Goal: Information Seeking & Learning: Find contact information

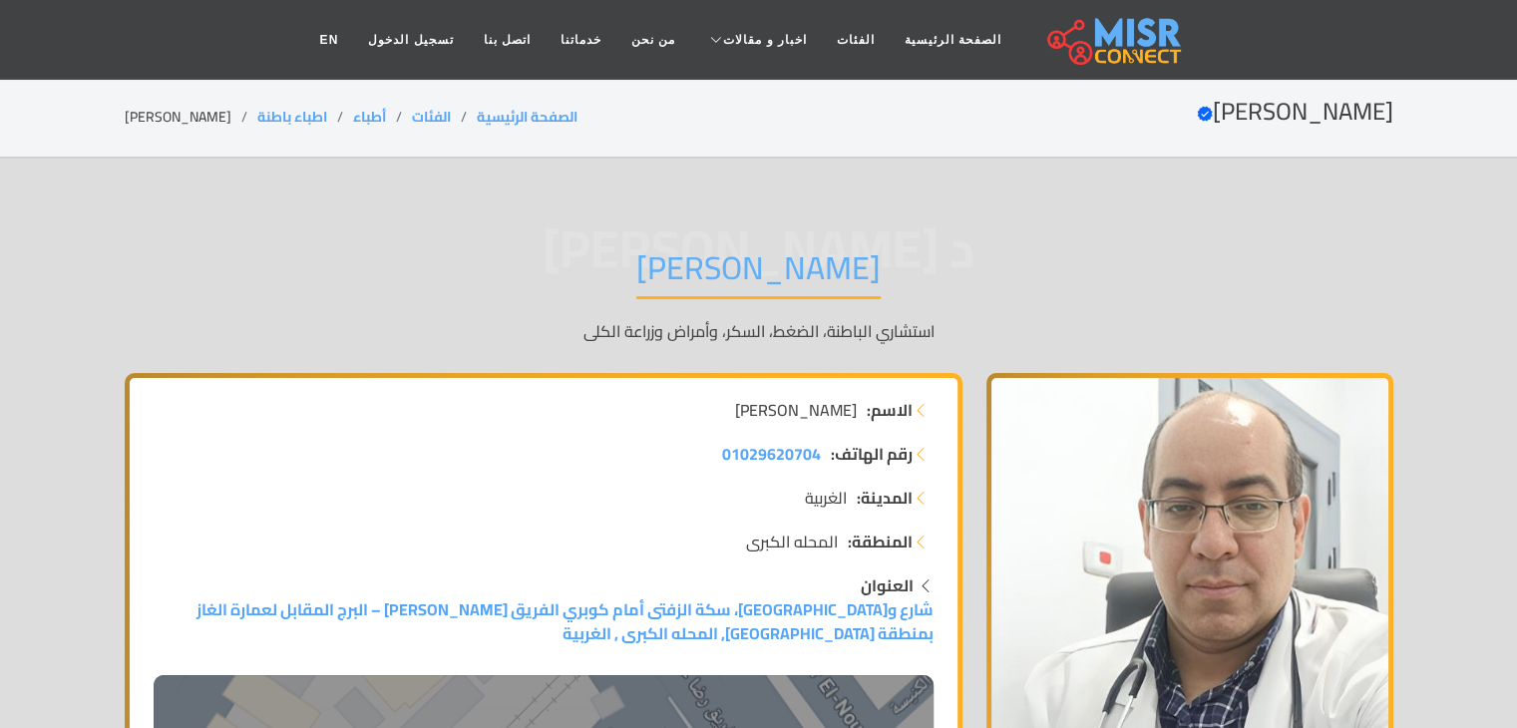
click at [301, 346] on div "د ياسر محمد عيسى الدكتور ياسر محمد عيسى استشاري الباطنة، الضغط، السكر، وأمراض و…" at bounding box center [759, 295] width 1268 height 155
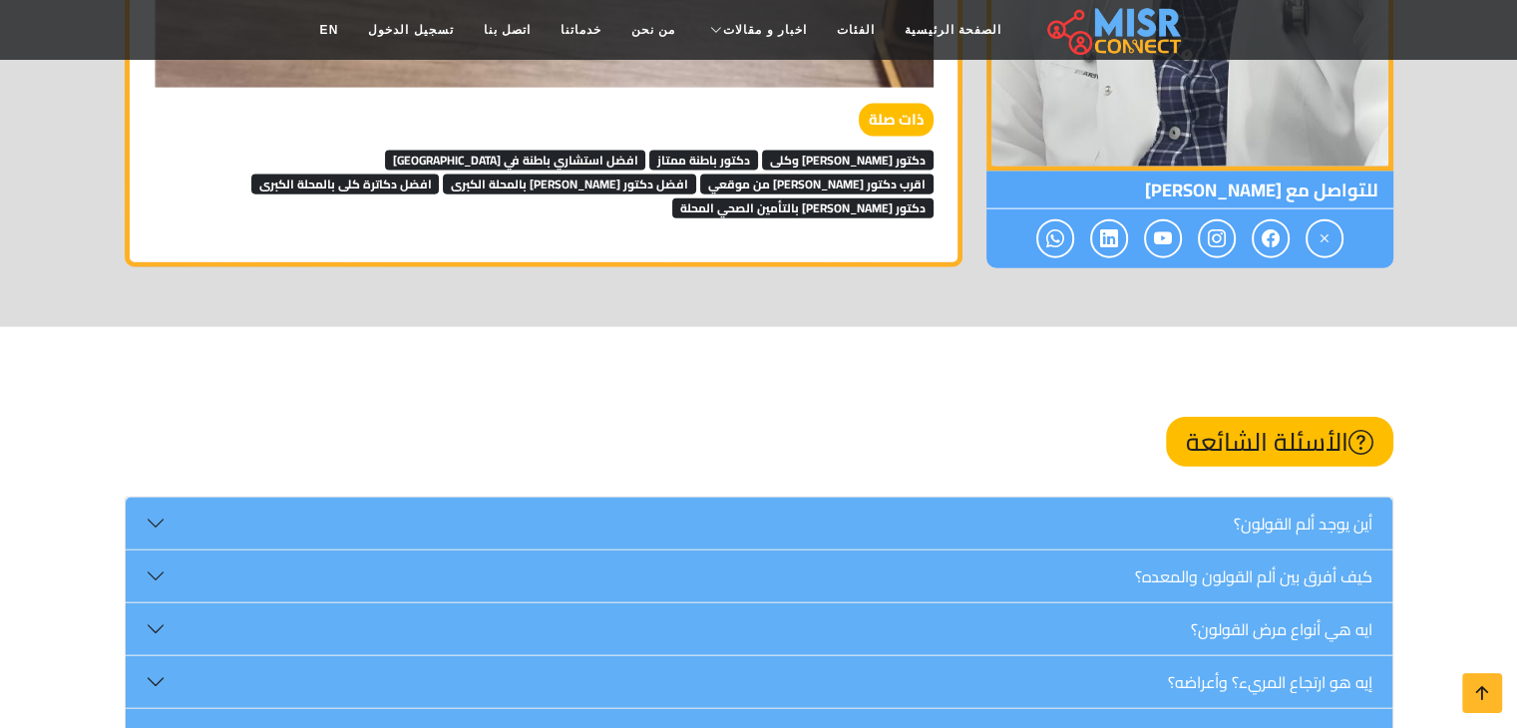
scroll to position [4542, 0]
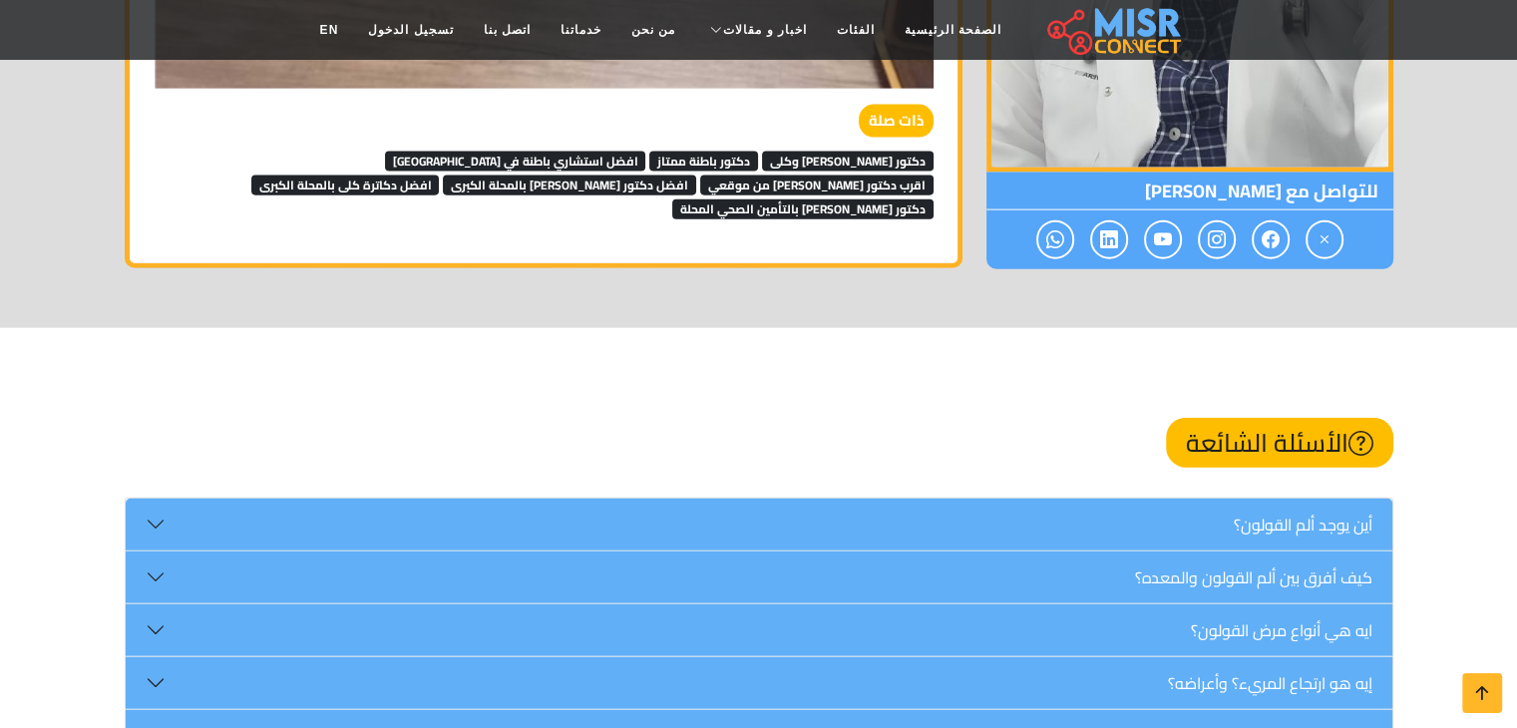
drag, startPoint x: 511, startPoint y: 398, endPoint x: 696, endPoint y: 262, distance: 229.8
click at [862, 154] on span "دكتور باطنة وكلى" at bounding box center [848, 162] width 172 height 20
click at [758, 153] on span "دكتور باطنة ممتاز" at bounding box center [703, 162] width 109 height 20
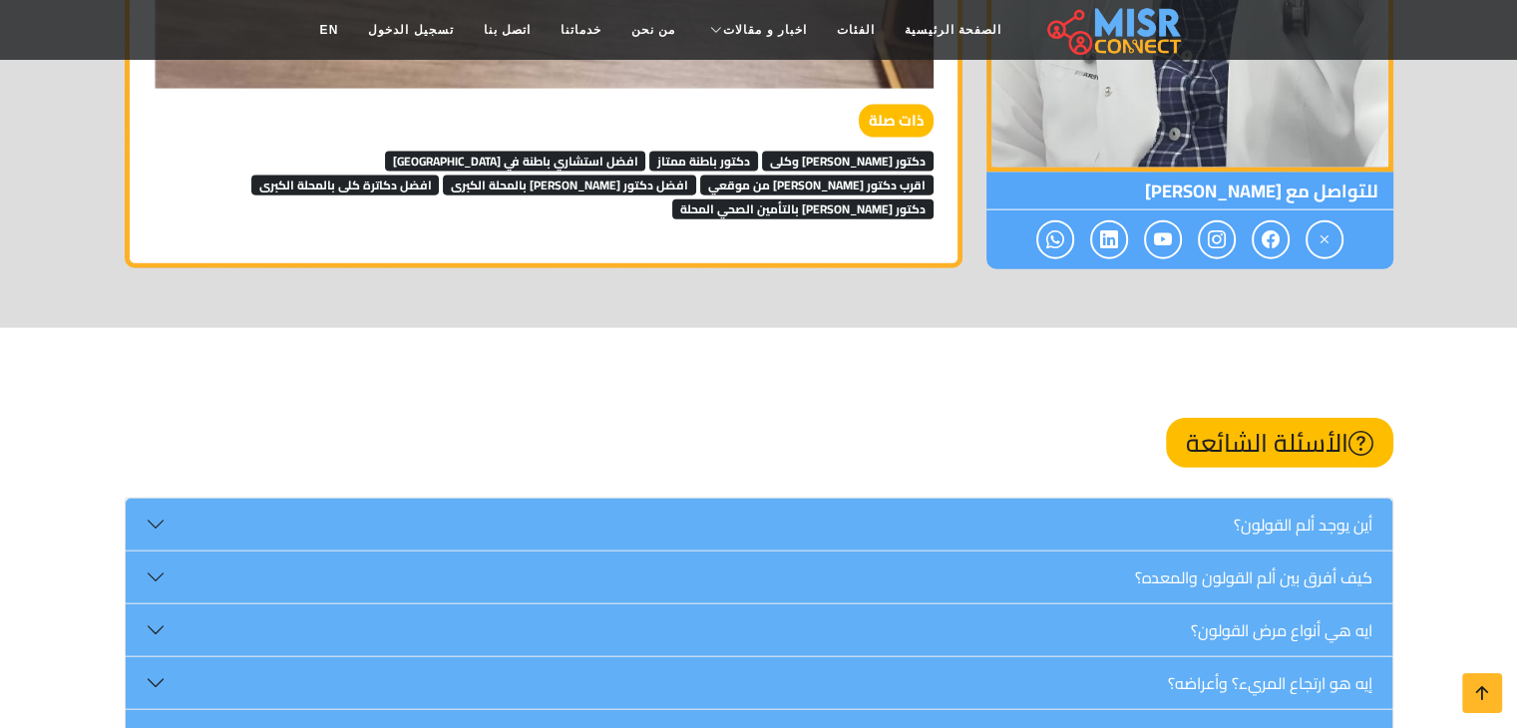
click at [646, 157] on span "افضل استشاري باطنة في مصر" at bounding box center [515, 162] width 261 height 20
click at [700, 175] on span "اقرب دكتور باطنة من موقعي" at bounding box center [816, 185] width 233 height 20
click at [443, 175] on span "افضل دكتور كلى بالمحلة الكبرى" at bounding box center [569, 185] width 253 height 20
click at [672, 199] on span "دكتور كلى بالتأمين الصحي المحلة" at bounding box center [802, 209] width 261 height 20
click at [440, 184] on span "افضل دكاترة كلى بالمحلة الكبرى" at bounding box center [345, 185] width 188 height 20
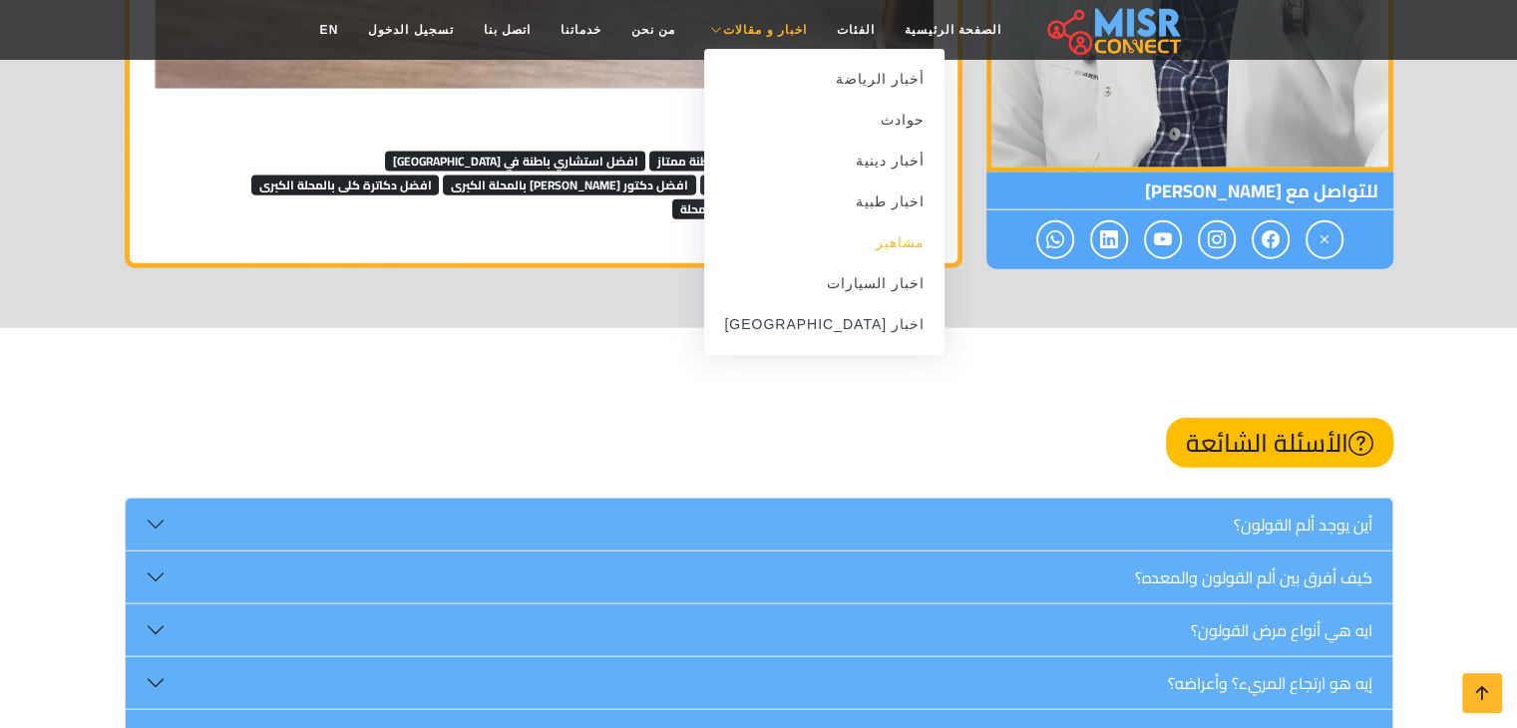
click at [870, 248] on link "مشاهير" at bounding box center [824, 242] width 240 height 41
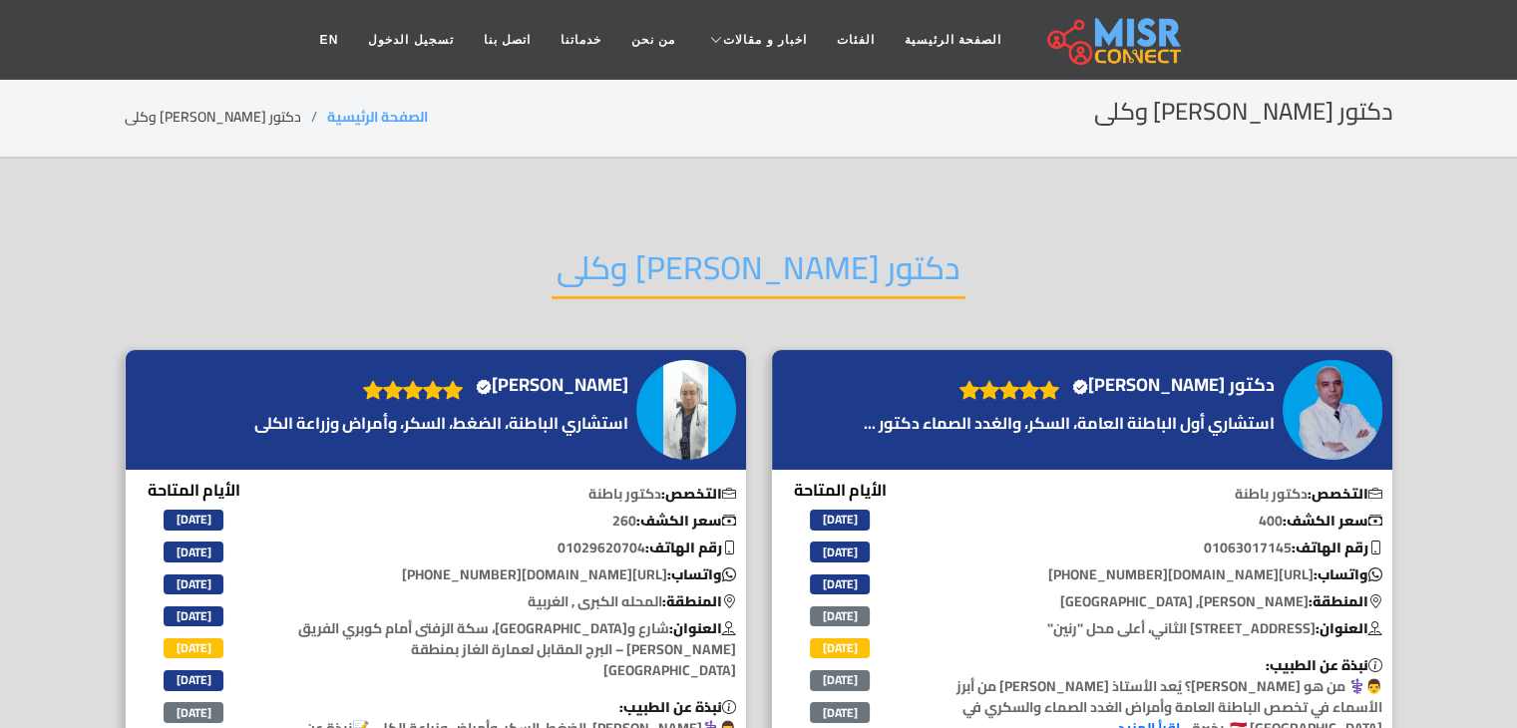
click at [794, 250] on h2 "دكتور [PERSON_NAME] وكلى" at bounding box center [758, 273] width 414 height 51
click at [794, 250] on h2 "دكتور باطنة وكلى" at bounding box center [758, 273] width 414 height 51
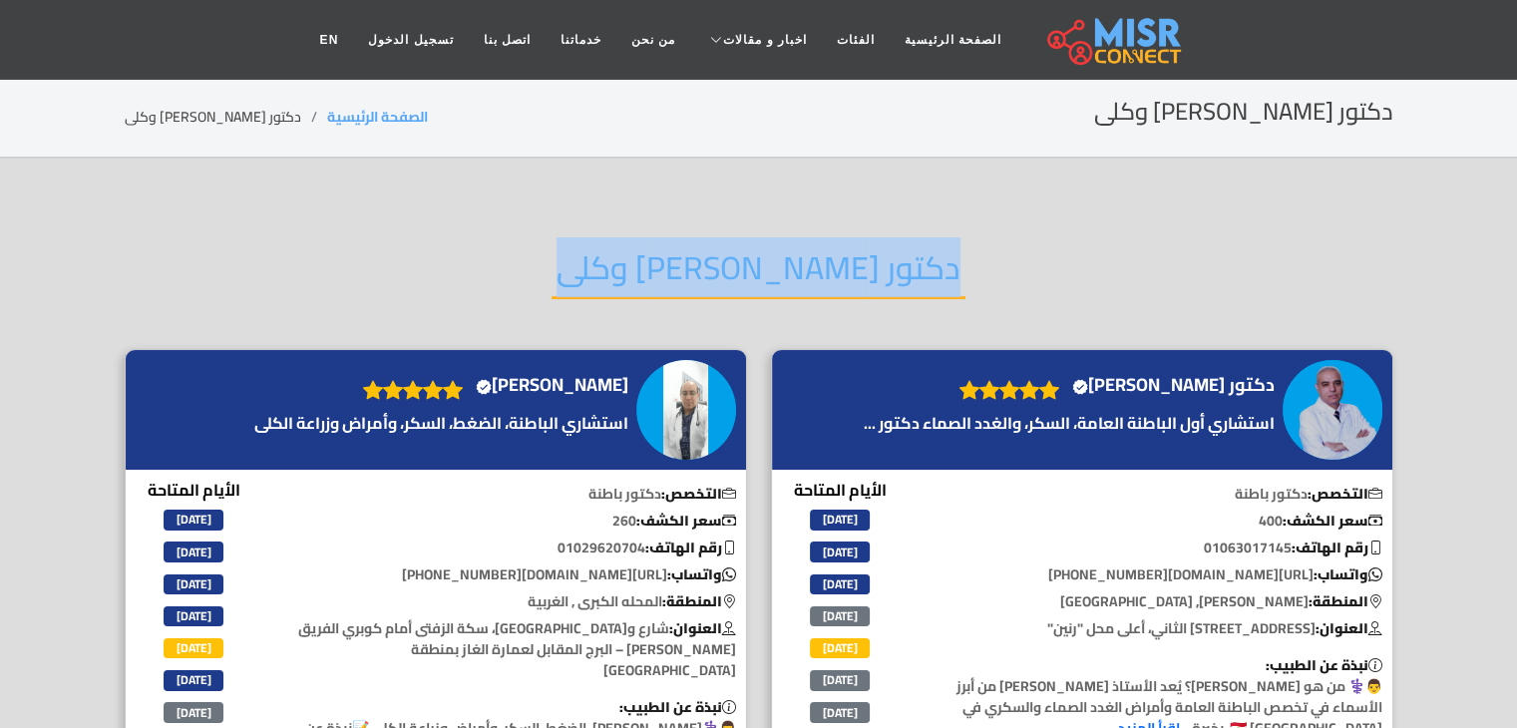
click at [794, 250] on h2 "دكتور باطنة وكلى" at bounding box center [758, 273] width 414 height 51
copy div "دكتور باطنة وكلى"
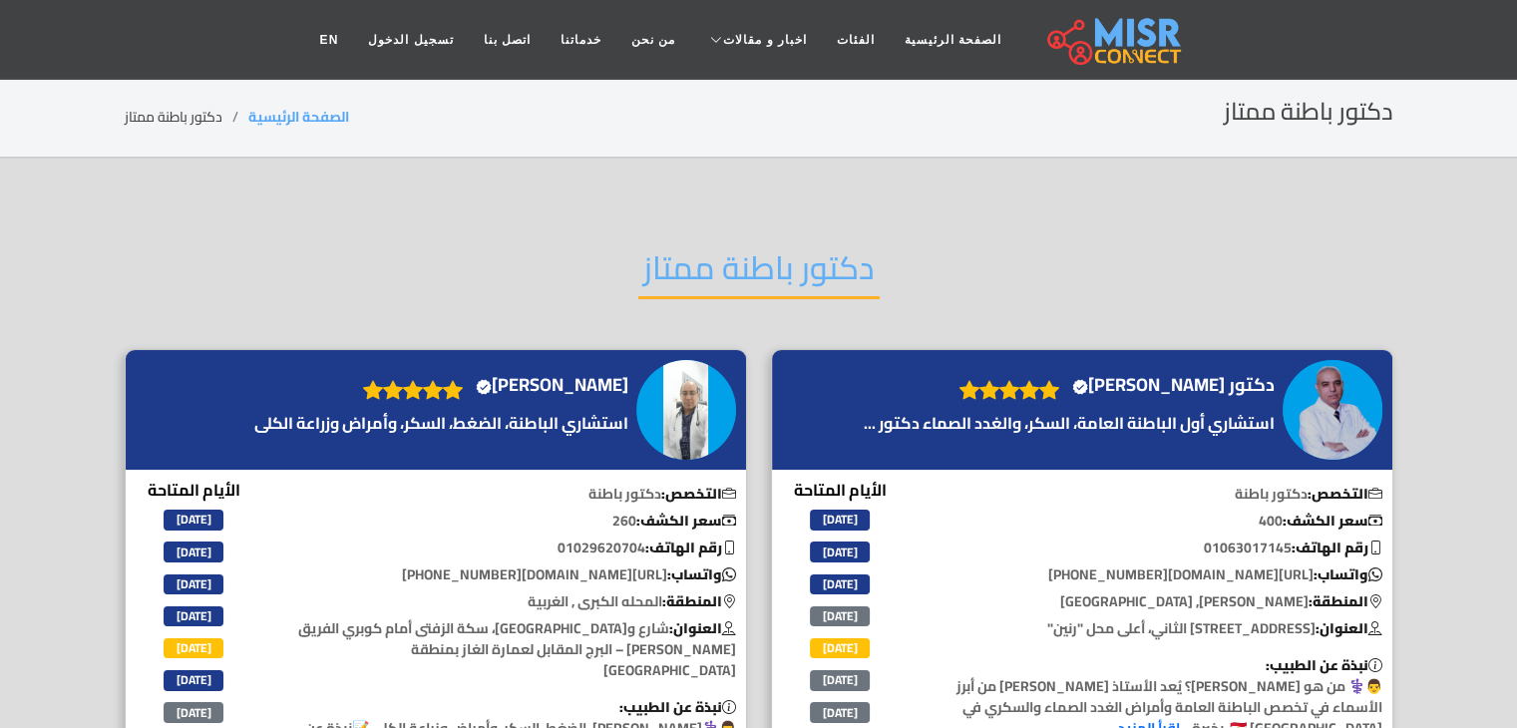
click at [824, 252] on h2 "دكتور باطنة ممتاز" at bounding box center [758, 273] width 241 height 51
copy div "دكتور باطنة ممتاز"
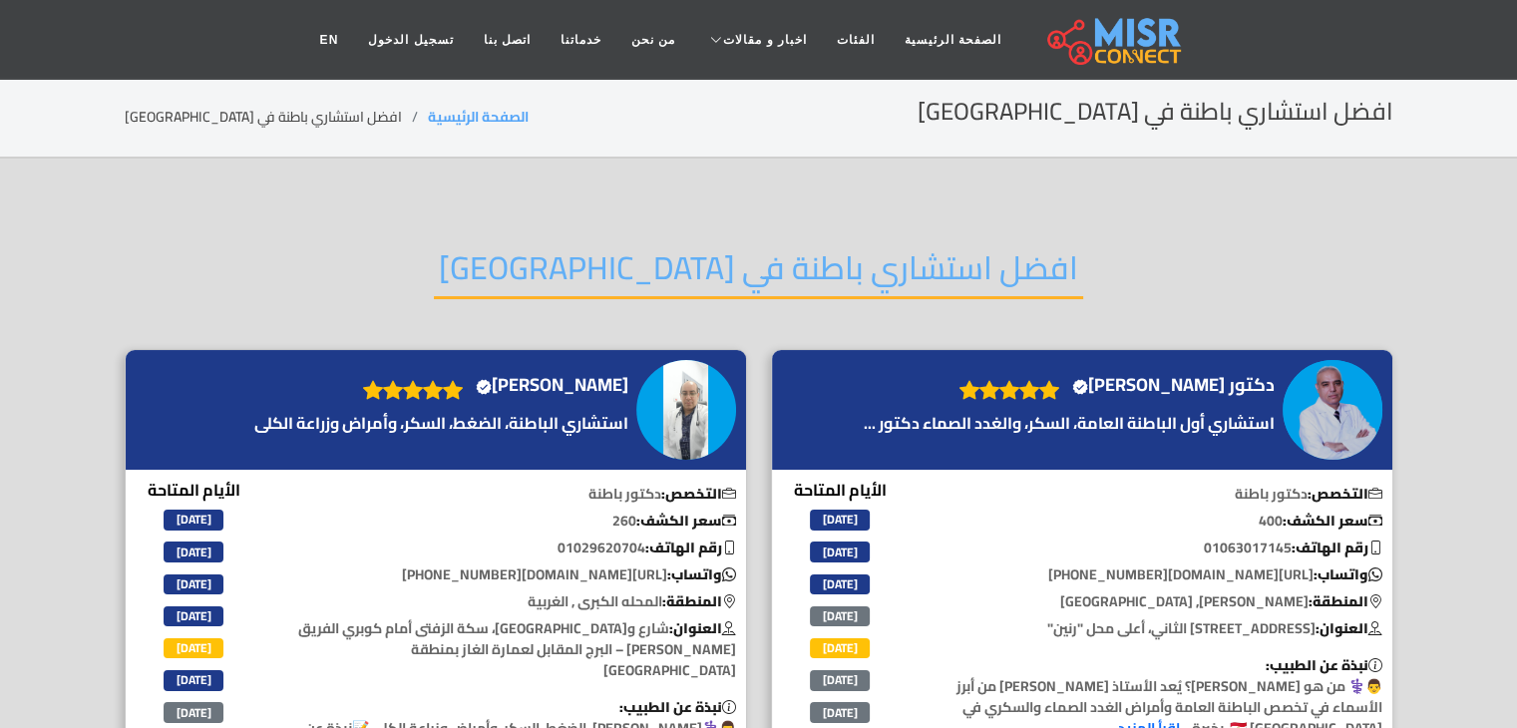
click at [747, 266] on h2 "افضل استشاري باطنة في مصر" at bounding box center [758, 273] width 649 height 51
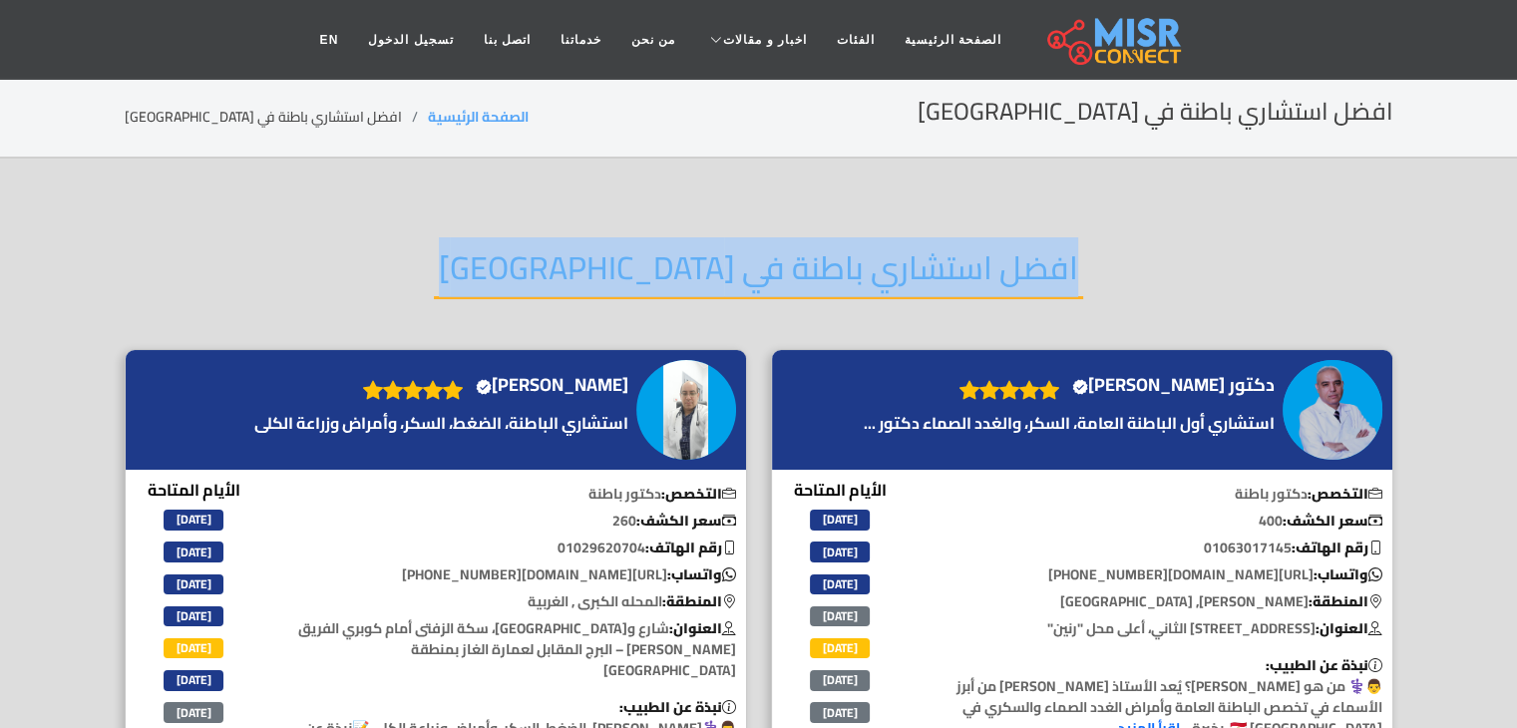
click at [747, 266] on h2 "افضل استشاري باطنة في مصر" at bounding box center [758, 273] width 649 height 51
copy div "افضل استشاري باطنة في مصر"
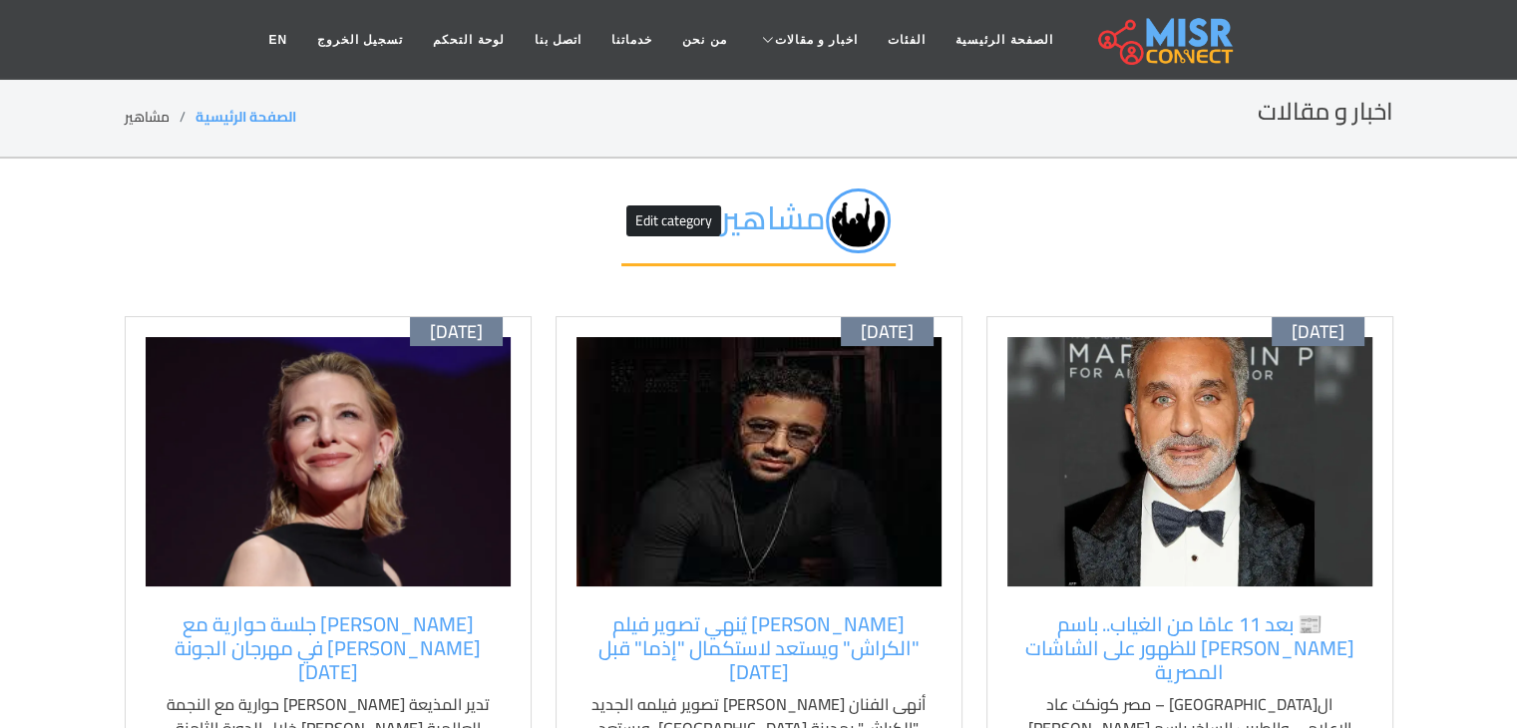
click at [1228, 465] on img at bounding box center [1189, 461] width 365 height 249
